Goal: Find specific page/section: Find specific page/section

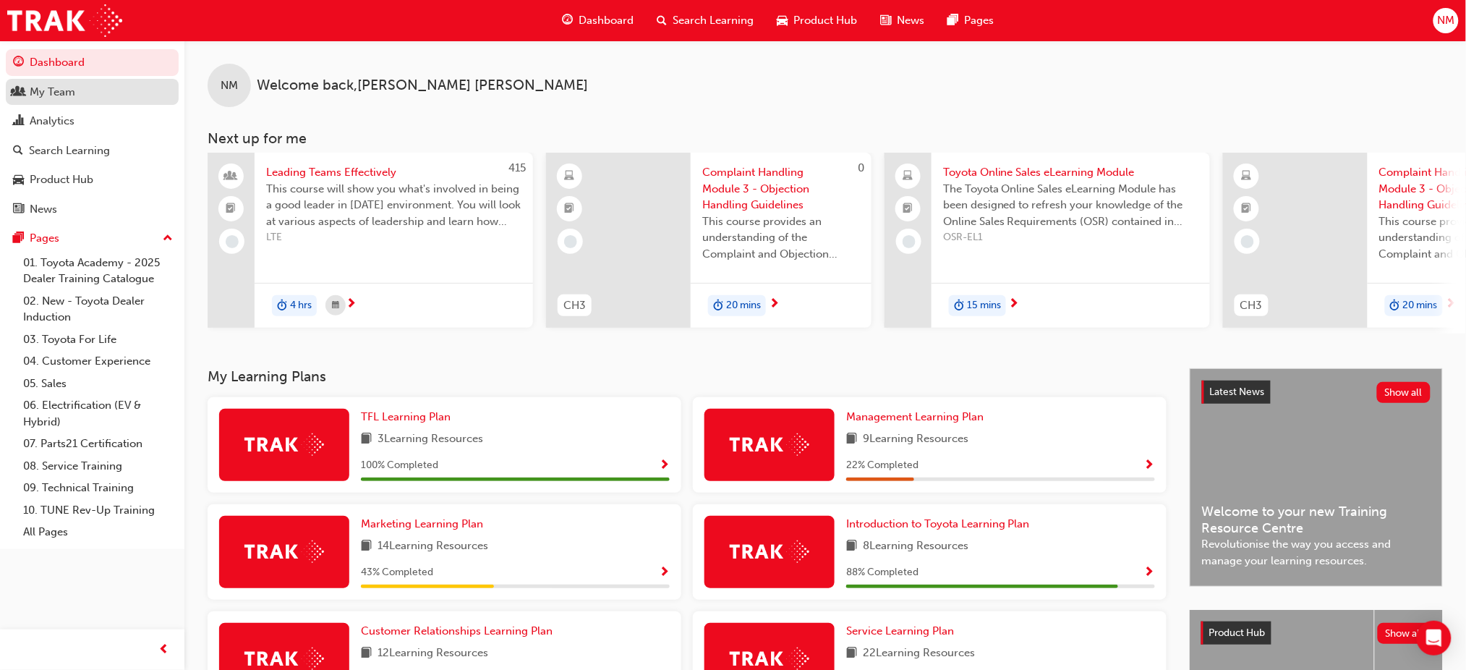
click at [44, 98] on div "My Team" at bounding box center [53, 92] width 46 height 17
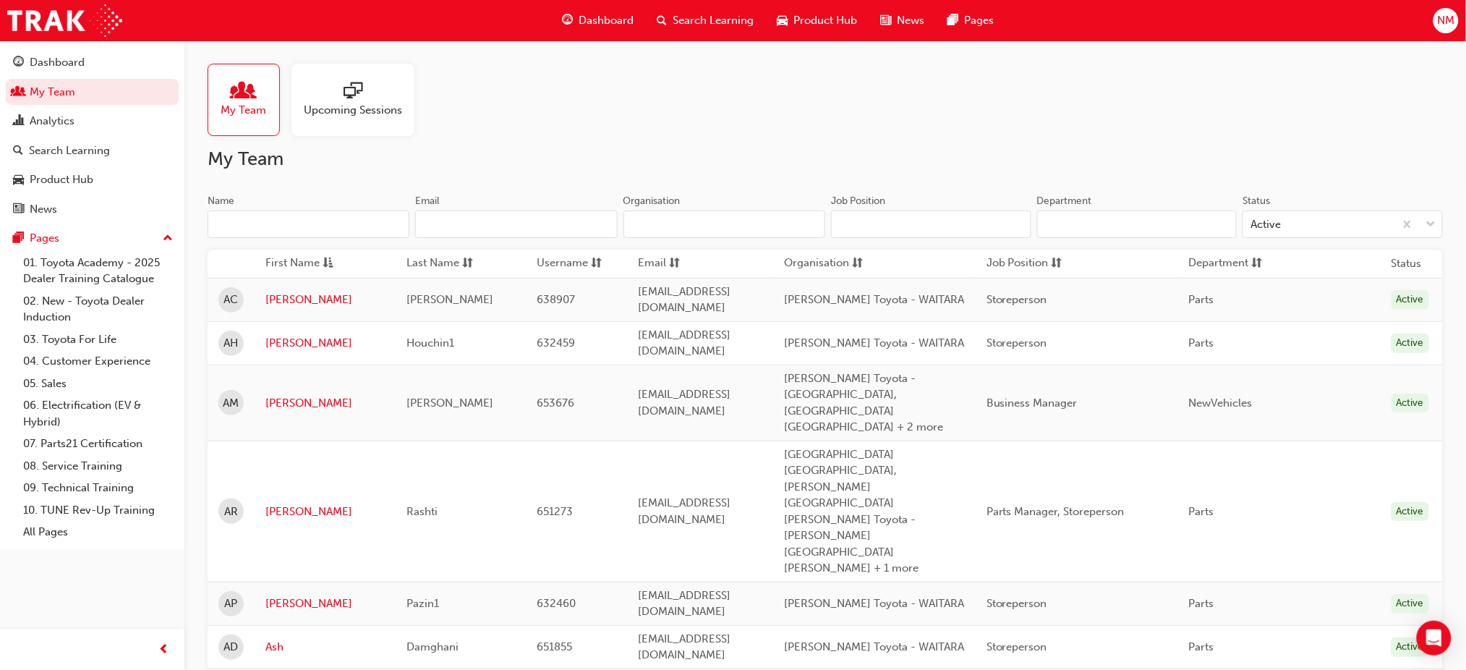
click at [218, 218] on input "Name" at bounding box center [309, 223] width 202 height 27
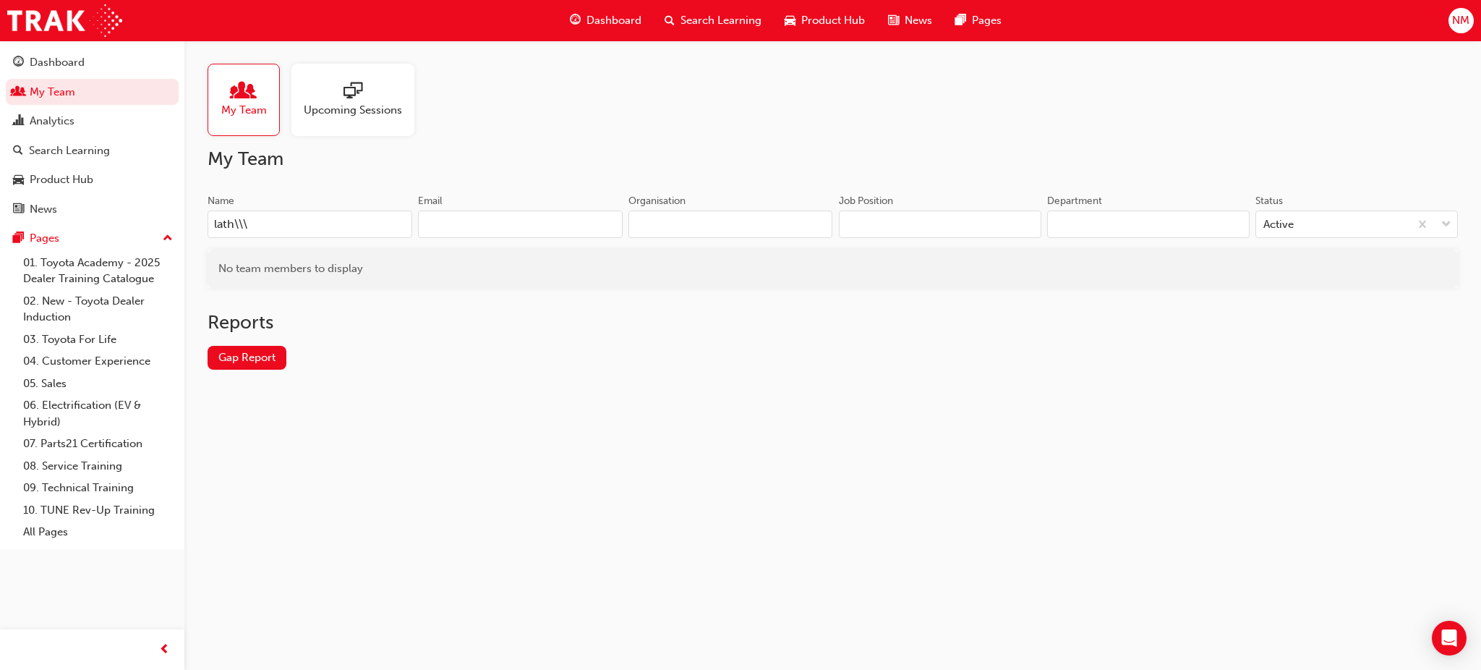
type input "lath\\\"
click at [1458, 20] on span "NM" at bounding box center [1460, 20] width 17 height 17
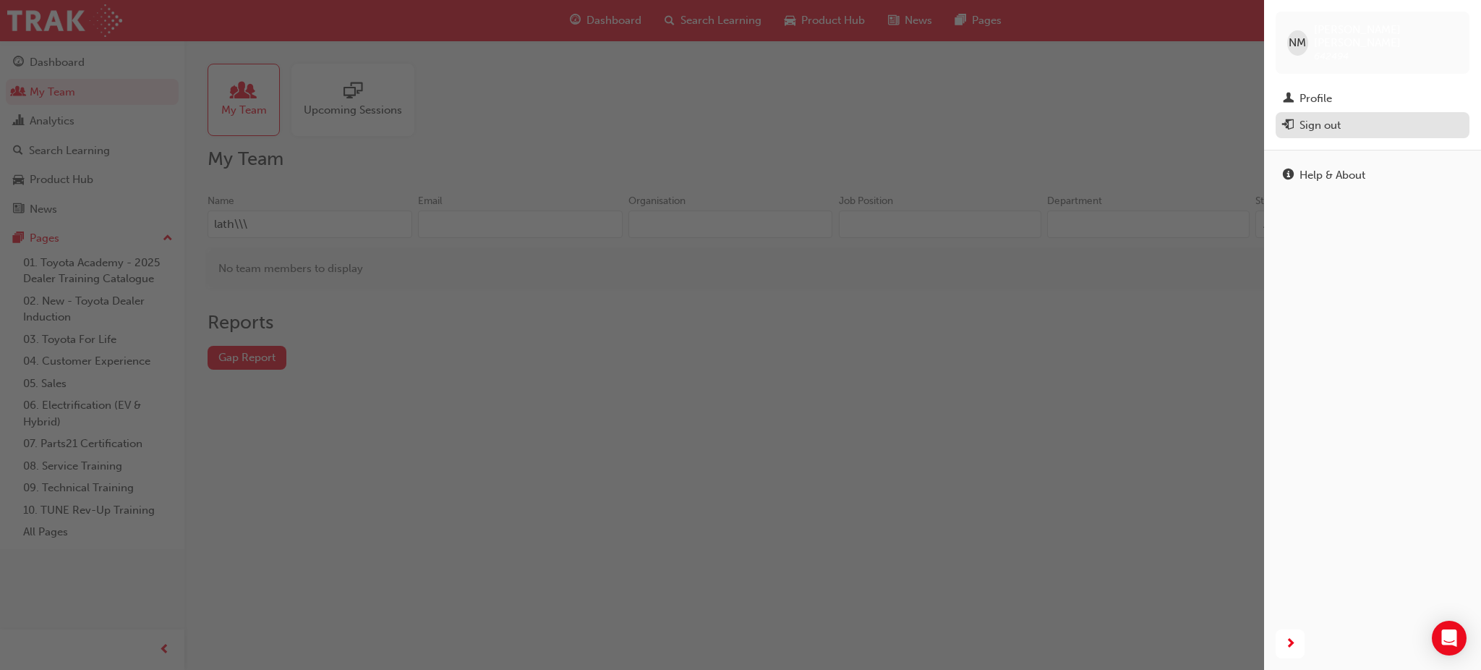
click at [1335, 117] on div "Sign out" at bounding box center [1320, 125] width 41 height 17
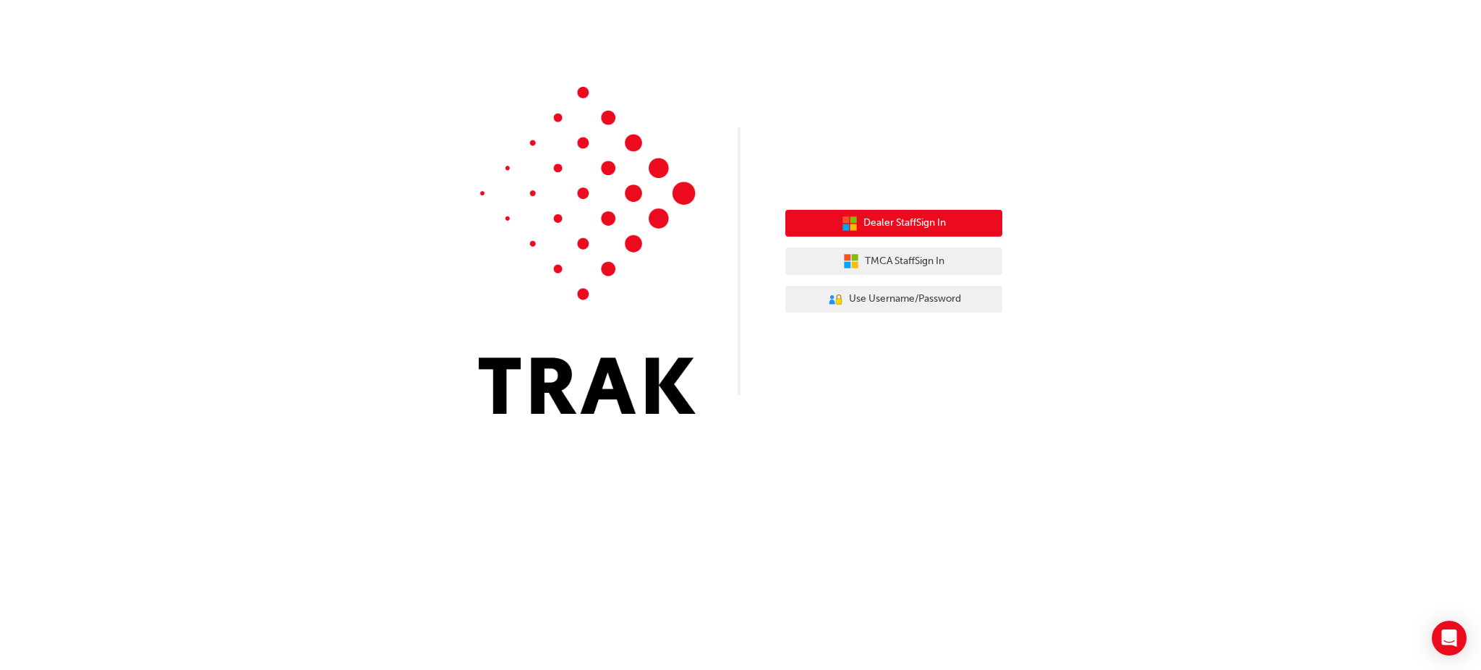
click at [884, 227] on span "Dealer Staff Sign In" at bounding box center [905, 223] width 82 height 17
